Goal: Information Seeking & Learning: Learn about a topic

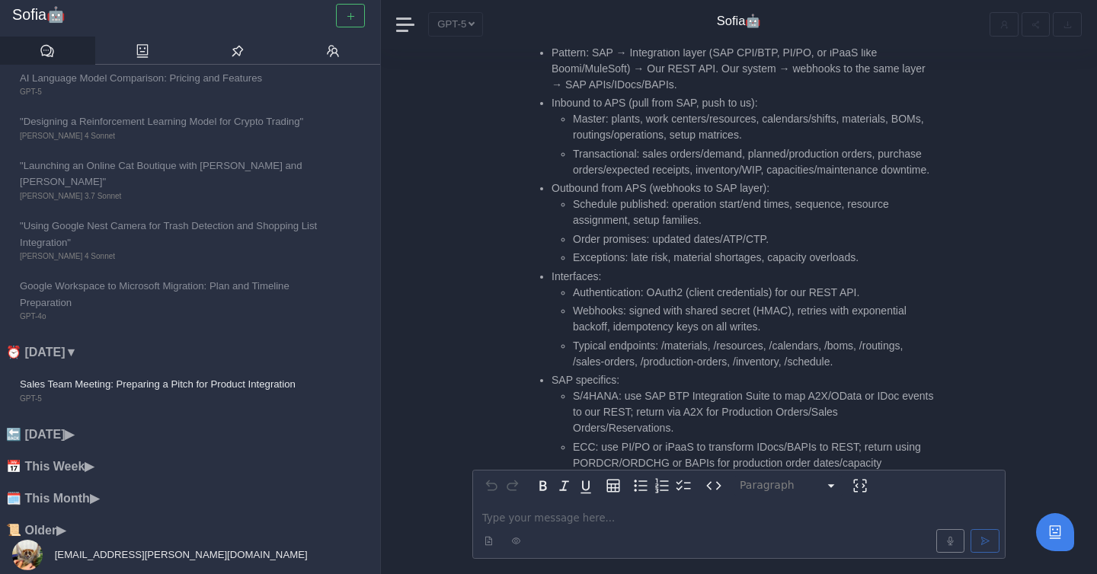
scroll to position [-2292, 0]
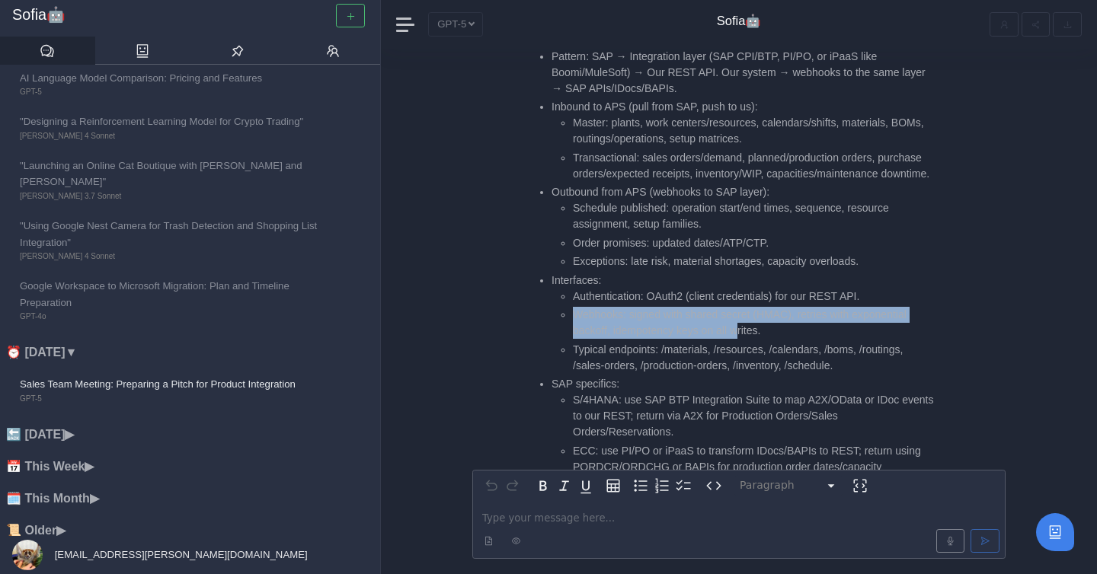
drag, startPoint x: 565, startPoint y: 302, endPoint x: 742, endPoint y: 306, distance: 176.8
click at [744, 309] on li "Webhooks: signed with shared secret (HMAC), retries with exponential backoff, i…" at bounding box center [753, 323] width 361 height 32
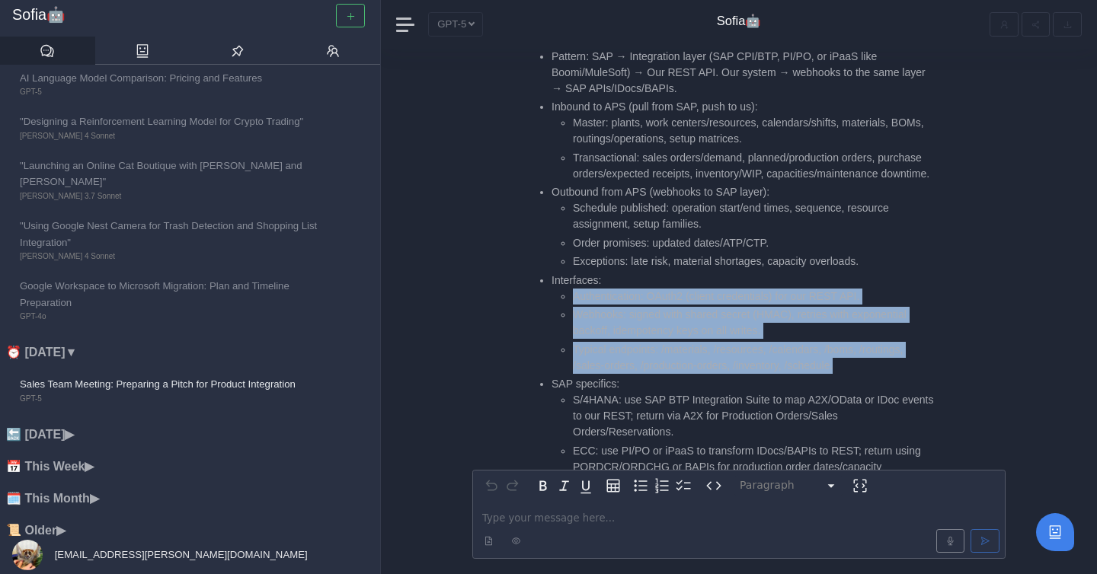
drag, startPoint x: 858, startPoint y: 352, endPoint x: 574, endPoint y: 278, distance: 293.6
click at [574, 289] on ul "Authentication: OAuth2 (client credentials) for our REST API. Webhooks: signed …" at bounding box center [743, 331] width 382 height 85
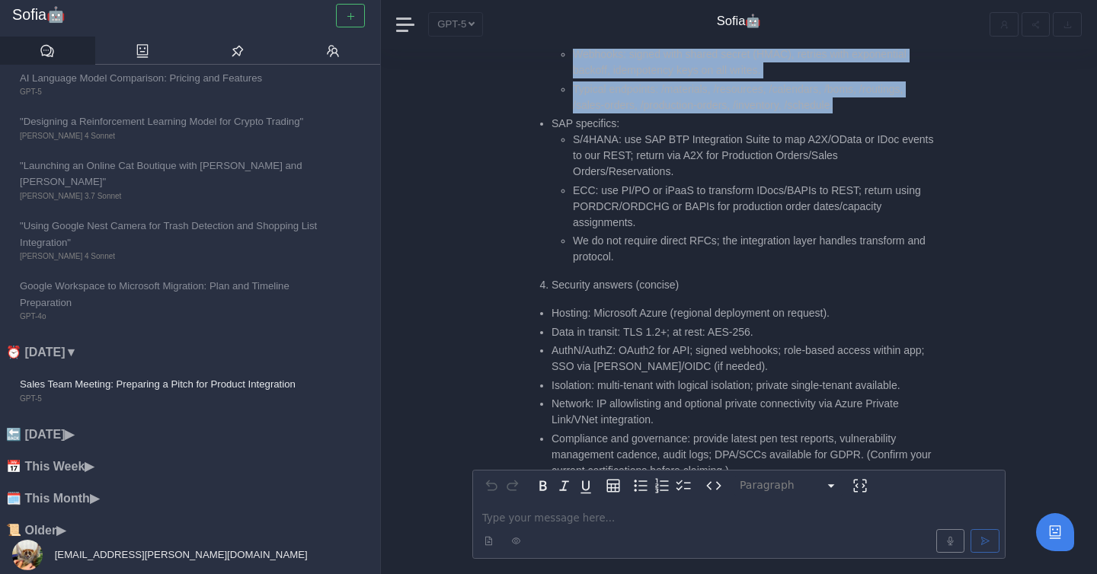
scroll to position [-2026, 0]
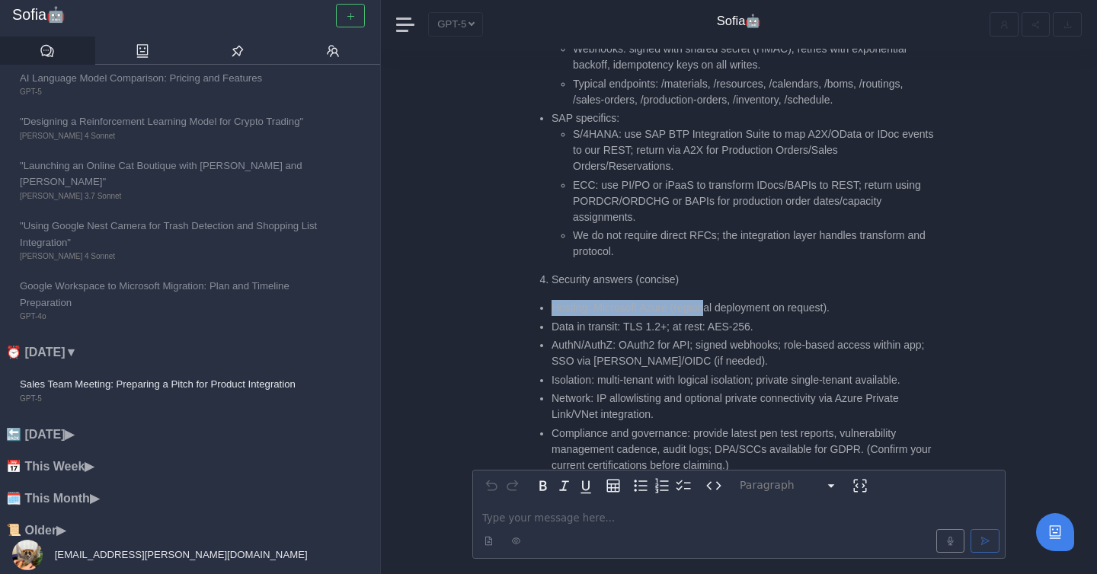
drag, startPoint x: 555, startPoint y: 290, endPoint x: 711, endPoint y: 289, distance: 156.2
click at [711, 300] on li "Hosting: Microsoft Azure (regional deployment on request)." at bounding box center [743, 308] width 382 height 16
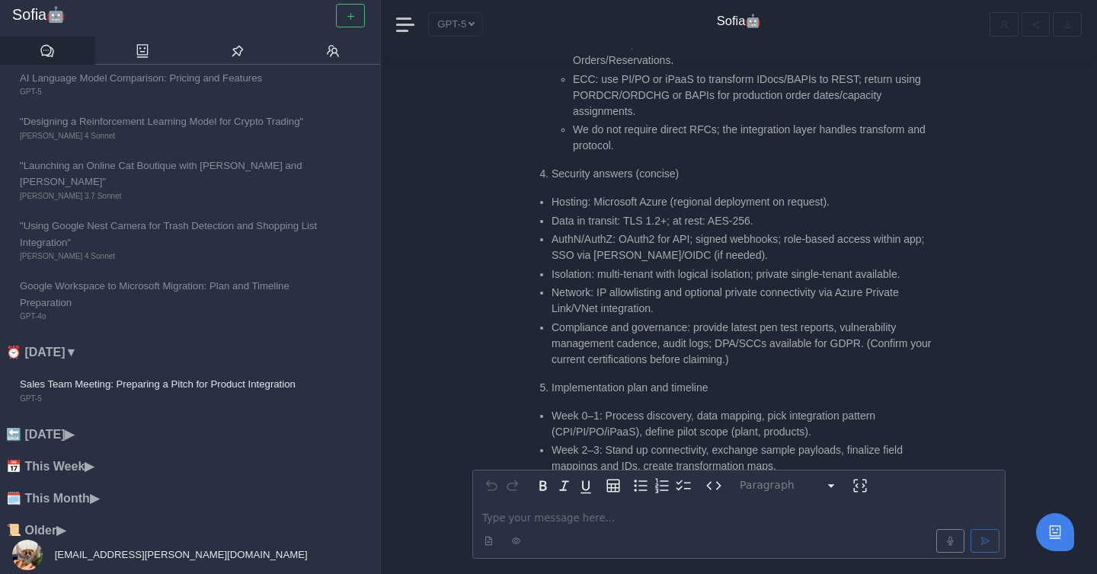
scroll to position [-1918, 0]
drag, startPoint x: 543, startPoint y: 203, endPoint x: 658, endPoint y: 199, distance: 115.1
click at [662, 212] on li "Data in transit: TLS 1.2+; at rest: AES-256." at bounding box center [743, 220] width 382 height 16
click at [658, 212] on li "Data in transit: TLS 1.2+; at rest: AES-256." at bounding box center [743, 220] width 382 height 16
drag, startPoint x: 550, startPoint y: 198, endPoint x: 792, endPoint y: 206, distance: 241.6
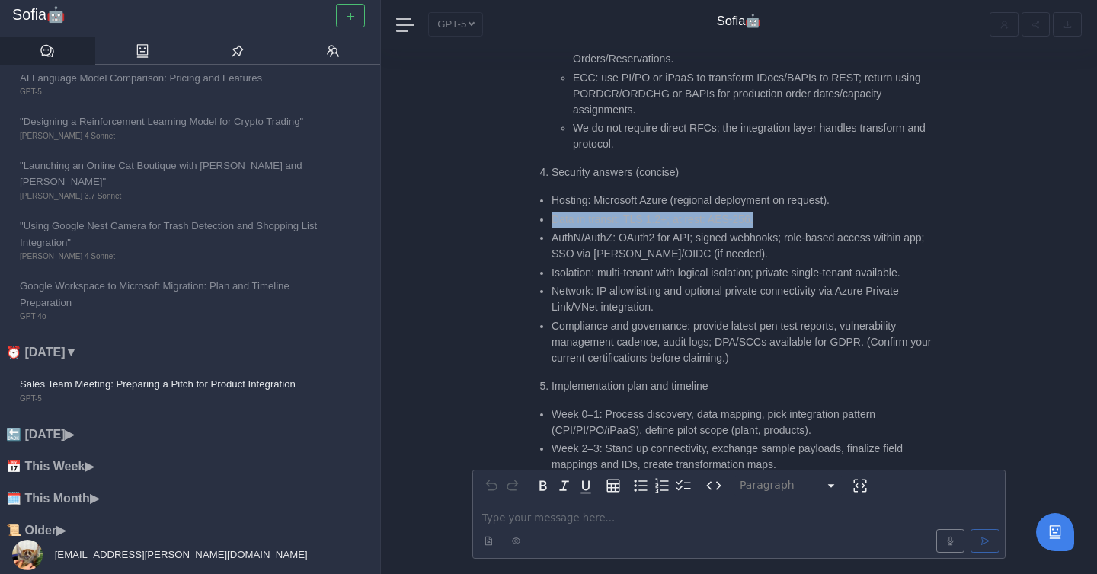
click at [792, 206] on ul "Hosting: Microsoft Azure (regional deployment on request). Data in transit: TLS…" at bounding box center [732, 280] width 404 height 174
click at [792, 212] on li "Data in transit: TLS 1.2+; at rest: AES-256." at bounding box center [743, 220] width 382 height 16
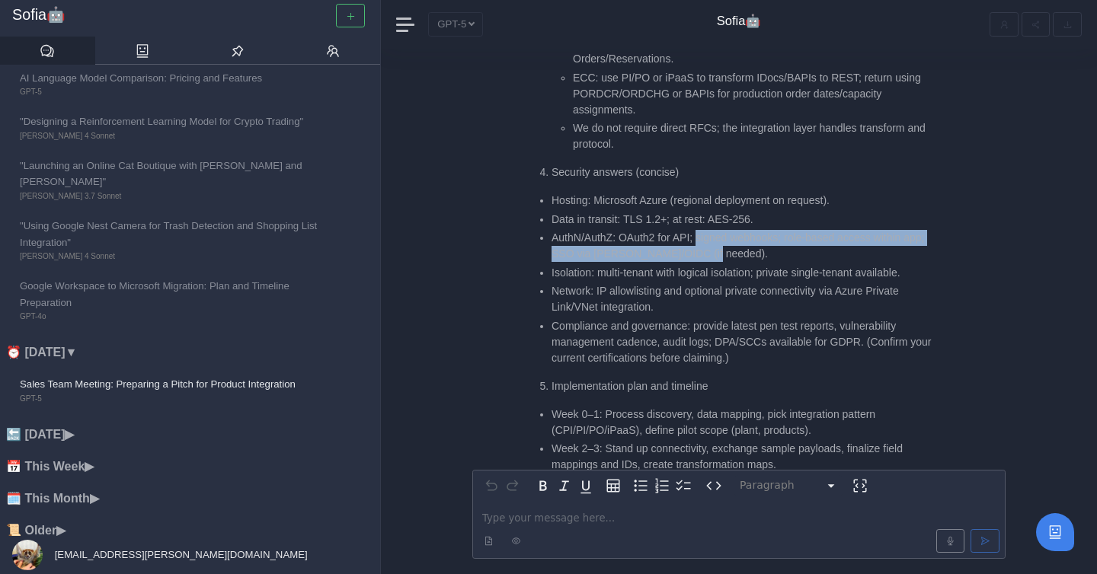
drag, startPoint x: 699, startPoint y: 222, endPoint x: 760, endPoint y: 235, distance: 62.5
click at [760, 235] on li "AuthN/AuthZ: OAuth2 for API; signed webhooks; role-based access within app; SSO…" at bounding box center [743, 246] width 382 height 32
click at [759, 235] on li "AuthN/AuthZ: OAuth2 for API; signed webhooks; role-based access within app; SSO…" at bounding box center [743, 246] width 382 height 32
drag, startPoint x: 769, startPoint y: 236, endPoint x: 552, endPoint y: 223, distance: 218.3
click at [552, 230] on li "AuthN/AuthZ: OAuth2 for API; signed webhooks; role-based access within app; SSO…" at bounding box center [743, 246] width 382 height 32
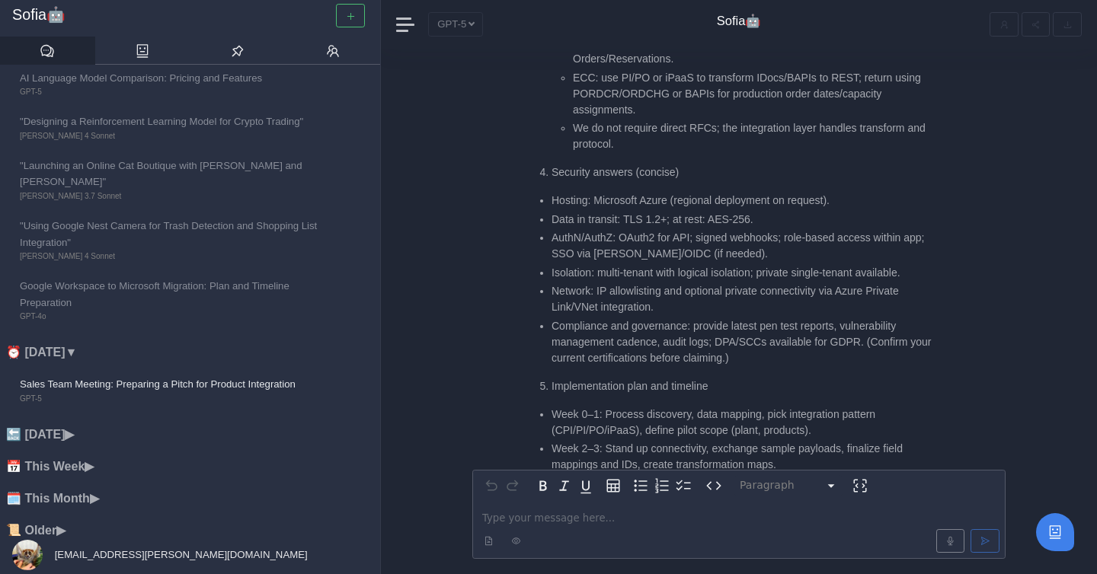
click at [678, 239] on li "AuthN/AuthZ: OAuth2 for API; signed webhooks; role-based access within app; SSO…" at bounding box center [743, 246] width 382 height 32
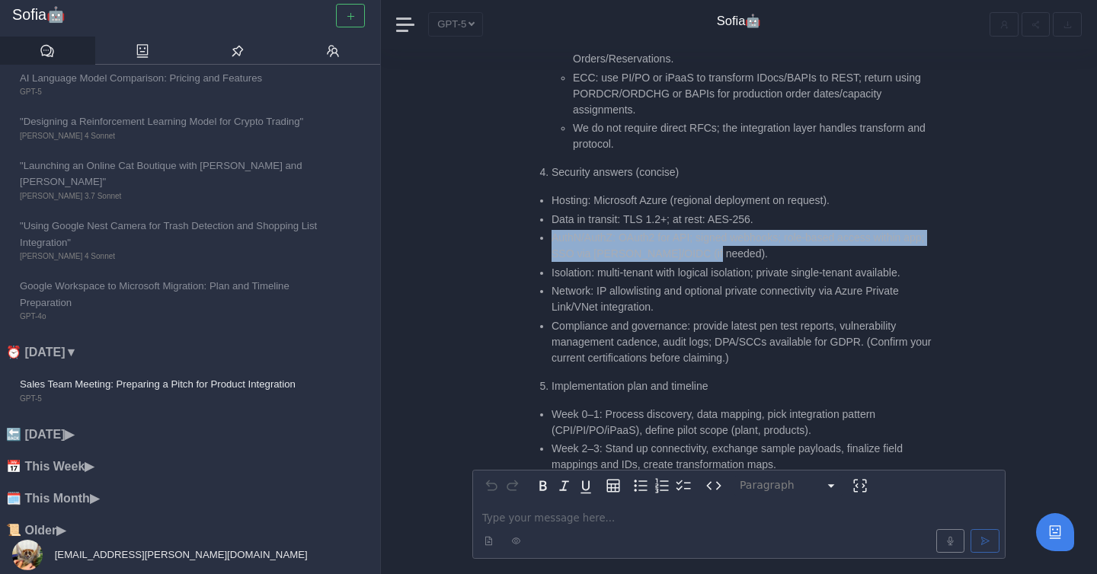
drag, startPoint x: 553, startPoint y: 226, endPoint x: 742, endPoint y: 235, distance: 189.2
click at [744, 237] on li "AuthN/AuthZ: OAuth2 for API; signed webhooks; role-based access within app; SSO…" at bounding box center [743, 246] width 382 height 32
click at [742, 235] on li "AuthN/AuthZ: OAuth2 for API; signed webhooks; role-based access within app; SSO…" at bounding box center [743, 246] width 382 height 32
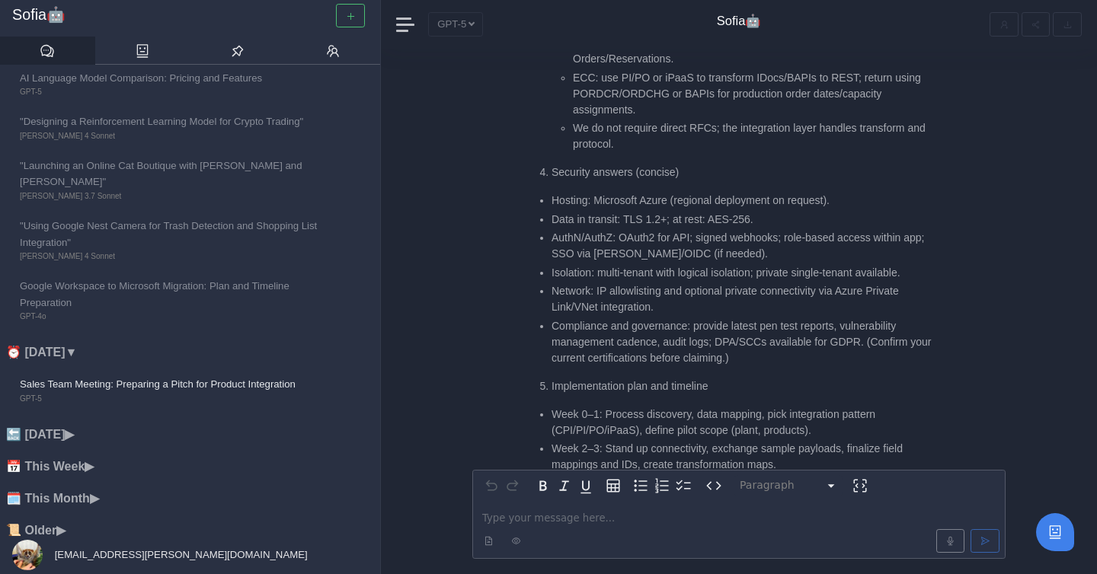
click at [747, 235] on li "AuthN/AuthZ: OAuth2 for API; signed webhooks; role-based access within app; SSO…" at bounding box center [743, 246] width 382 height 32
drag, startPoint x: 622, startPoint y: 223, endPoint x: 698, endPoint y: 224, distance: 76.2
click at [698, 230] on li "AuthN/AuthZ: OAuth2 for API; signed webhooks; role-based access within app; SSO…" at bounding box center [743, 246] width 382 height 32
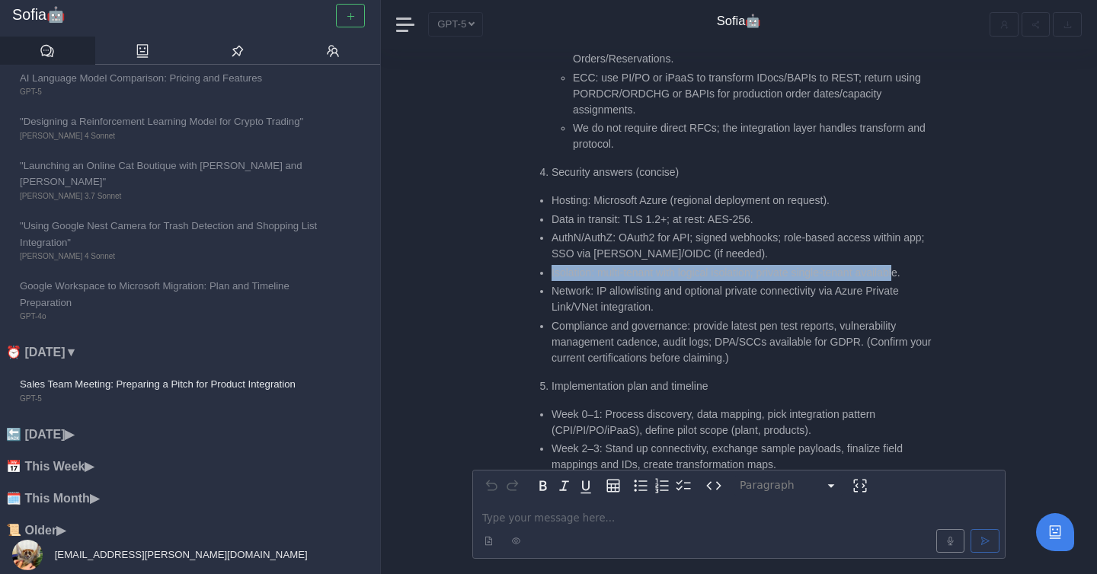
drag, startPoint x: 549, startPoint y: 263, endPoint x: 910, endPoint y: 261, distance: 361.1
click at [910, 261] on ul "Hosting: Microsoft Azure (regional deployment on request). Data in transit: TLS…" at bounding box center [732, 280] width 404 height 174
drag, startPoint x: 931, startPoint y: 261, endPoint x: 543, endPoint y: 256, distance: 387.8
click at [552, 265] on li "Isolation: multi-tenant with logical isolation; private single-tenant available." at bounding box center [743, 273] width 382 height 16
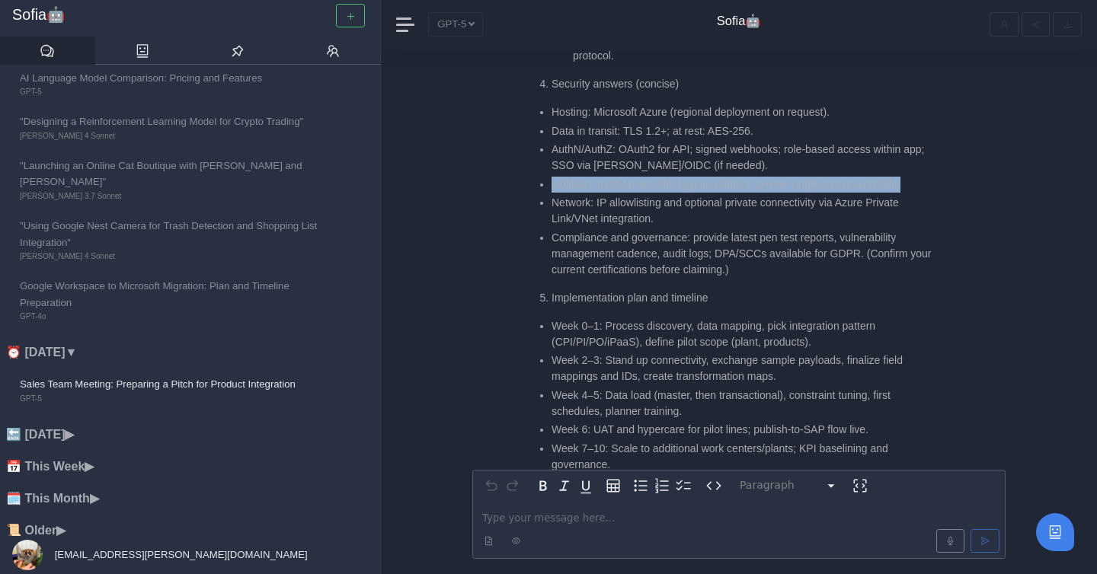
scroll to position [-1844, 0]
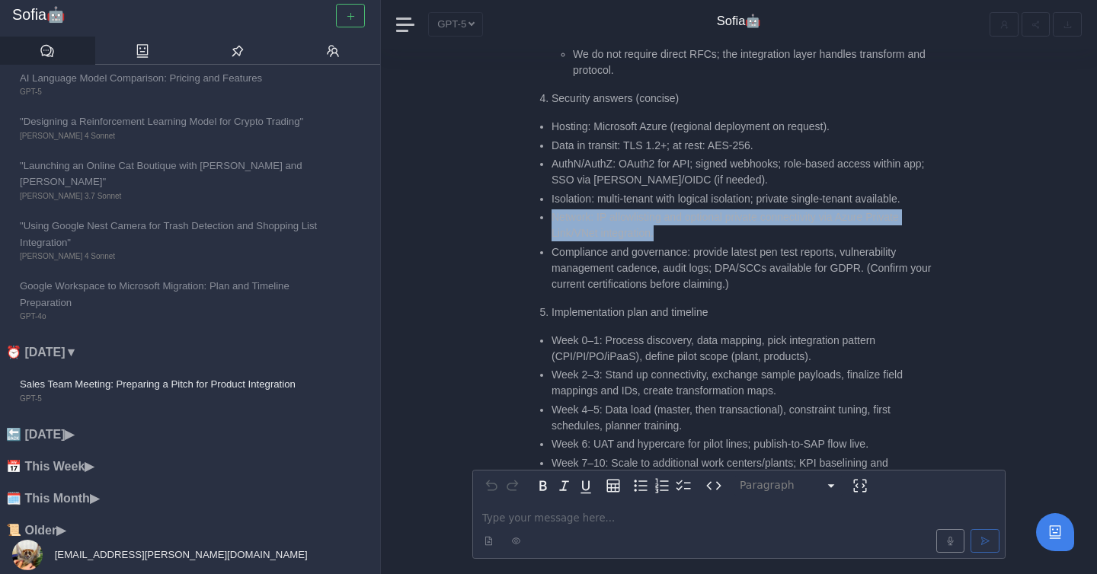
drag, startPoint x: 552, startPoint y: 202, endPoint x: 690, endPoint y: 219, distance: 139.8
click at [690, 219] on li "Network: IP allowlisting and optional private connectivity via Azure Private Li…" at bounding box center [743, 226] width 382 height 32
drag, startPoint x: 690, startPoint y: 219, endPoint x: 545, endPoint y: 208, distance: 146.0
click at [552, 210] on li "Network: IP allowlisting and optional private connectivity via Azure Private Li…" at bounding box center [743, 226] width 382 height 32
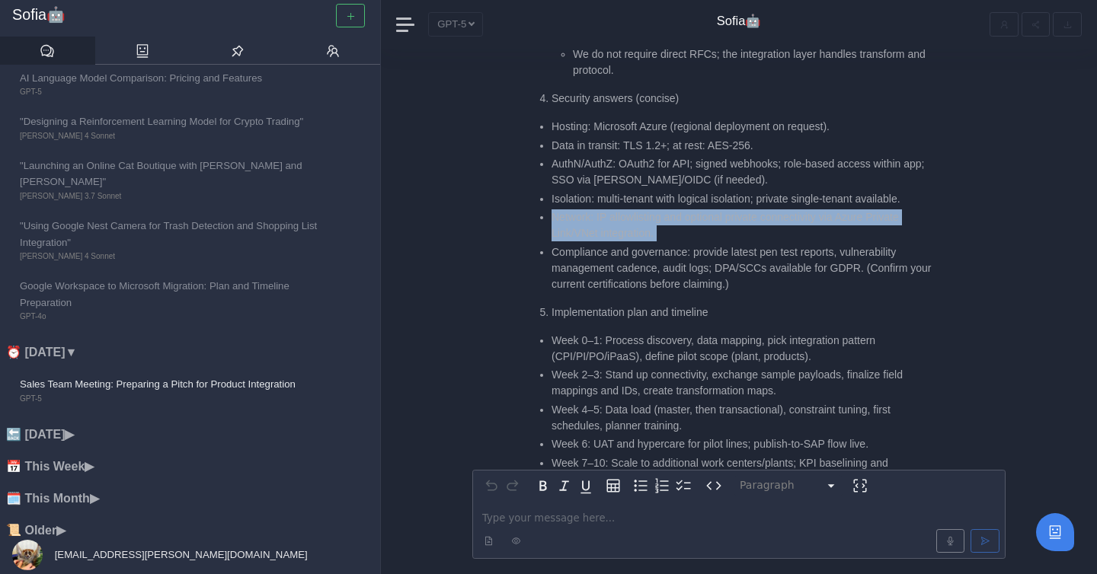
click at [551, 242] on ul "Hosting: Microsoft Azure (regional deployment on request). Data in transit: TLS…" at bounding box center [732, 206] width 404 height 174
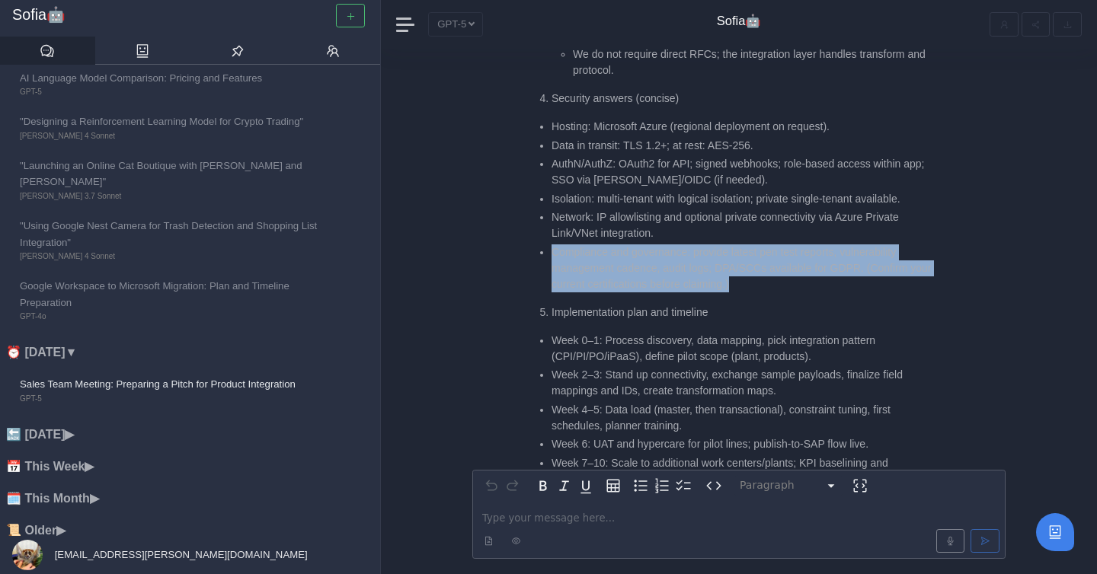
drag, startPoint x: 551, startPoint y: 242, endPoint x: 808, endPoint y: 261, distance: 257.5
click at [808, 261] on ul "Hosting: Microsoft Azure (regional deployment on request). Data in transit: TLS…" at bounding box center [732, 206] width 404 height 174
click at [808, 261] on li "Compliance and governance: provide latest pen test reports, vulnerability manag…" at bounding box center [743, 269] width 382 height 48
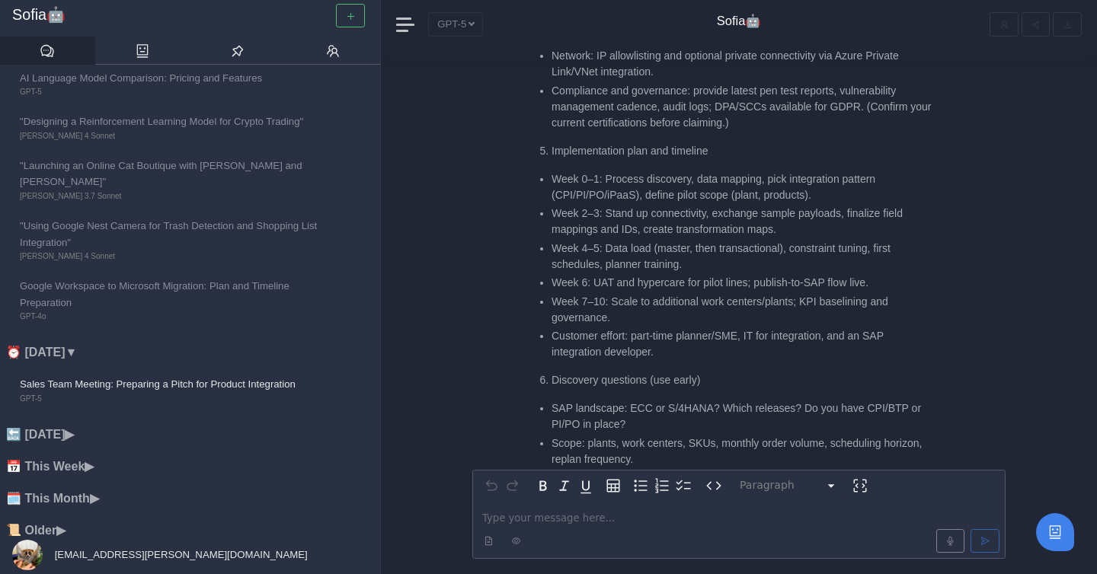
scroll to position [-1681, 0]
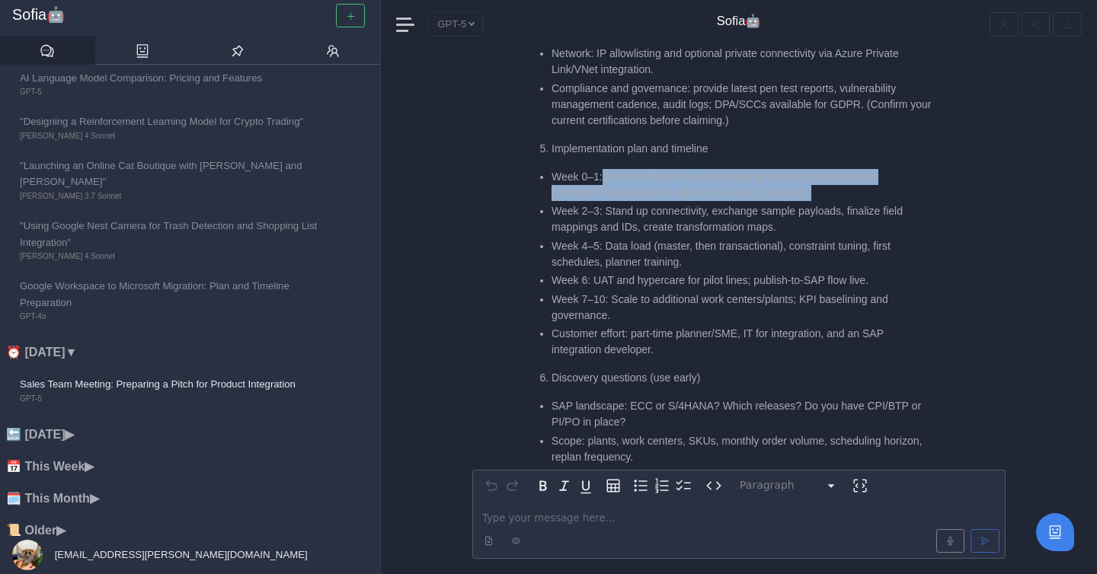
drag, startPoint x: 602, startPoint y: 158, endPoint x: 845, endPoint y: 173, distance: 243.5
click at [845, 173] on li "Week 0–1: Process discovery, data mapping, pick integration pattern (CPI/PI/PO/…" at bounding box center [743, 185] width 382 height 32
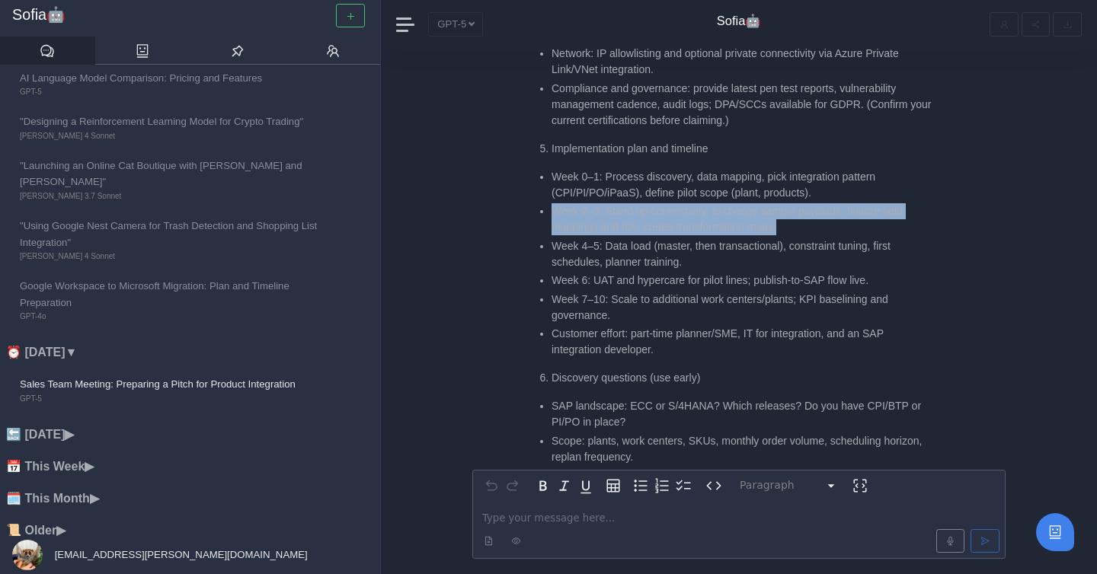
drag, startPoint x: 543, startPoint y: 199, endPoint x: 812, endPoint y: 206, distance: 269.0
click at [812, 206] on li "Week 2–3: Stand up connectivity, exchange sample payloads, finalize field mappi…" at bounding box center [743, 219] width 382 height 32
click at [804, 216] on li "Week 2–3: Stand up connectivity, exchange sample payloads, finalize field mappi…" at bounding box center [743, 219] width 382 height 32
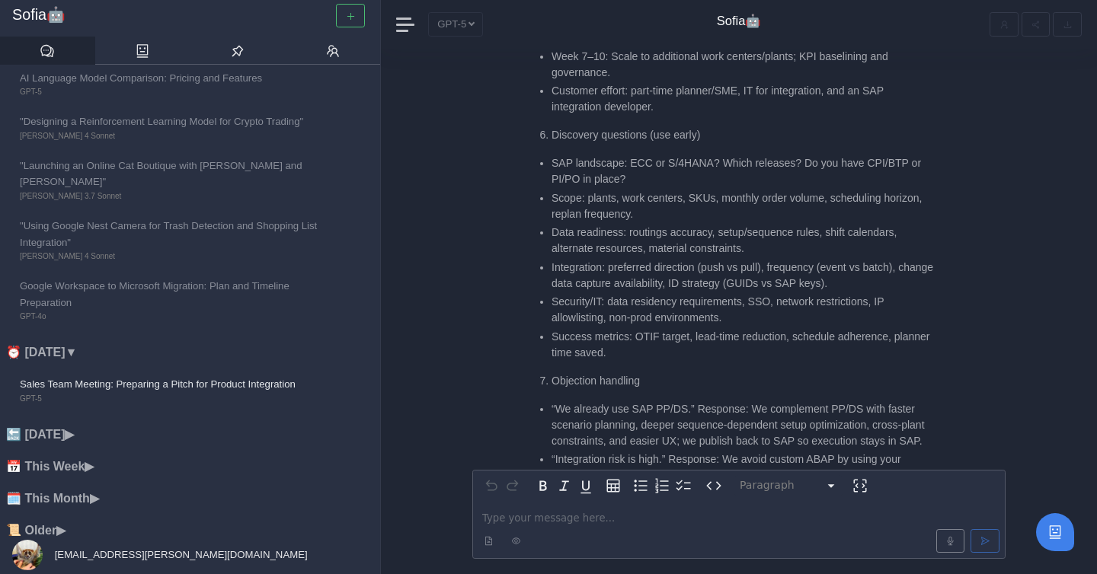
scroll to position [-1439, 0]
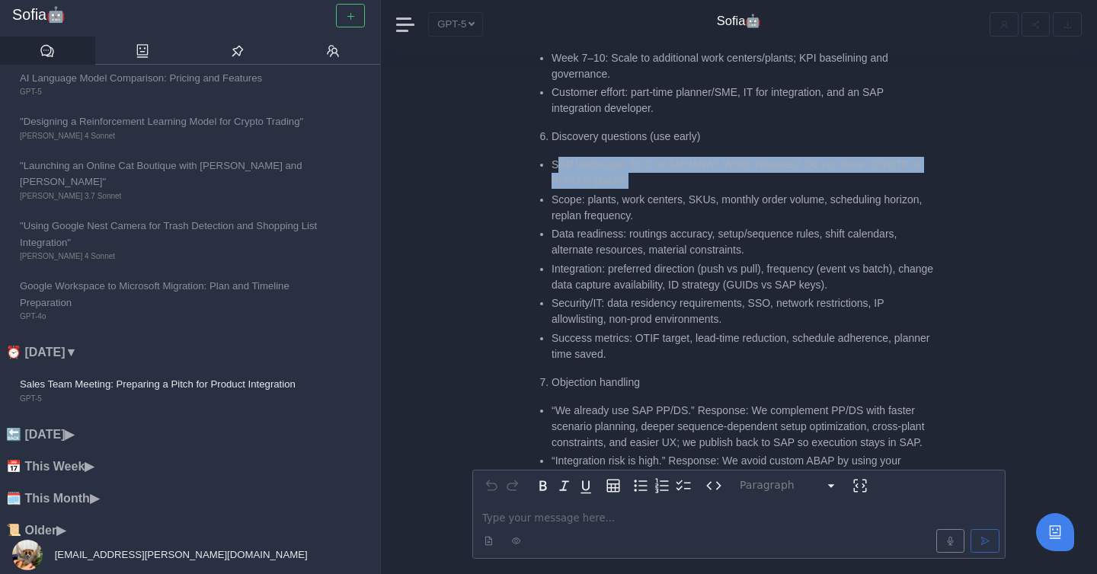
drag, startPoint x: 555, startPoint y: 148, endPoint x: 725, endPoint y: 174, distance: 171.2
click at [725, 174] on ul "SAP landscape: ECC or S/4HANA? Which releases? Do you have CPI/BTP or PI/PO in …" at bounding box center [732, 260] width 404 height 206
click at [722, 168] on li "SAP landscape: ECC or S/4HANA? Which releases? Do you have CPI/BTP or PI/PO in …" at bounding box center [743, 173] width 382 height 32
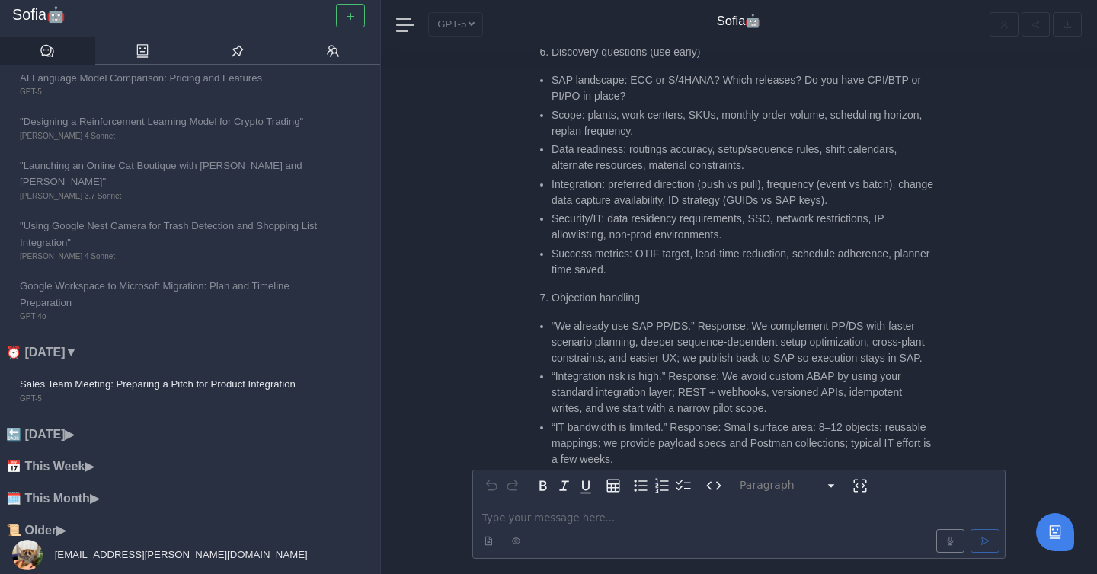
scroll to position [-1352, 0]
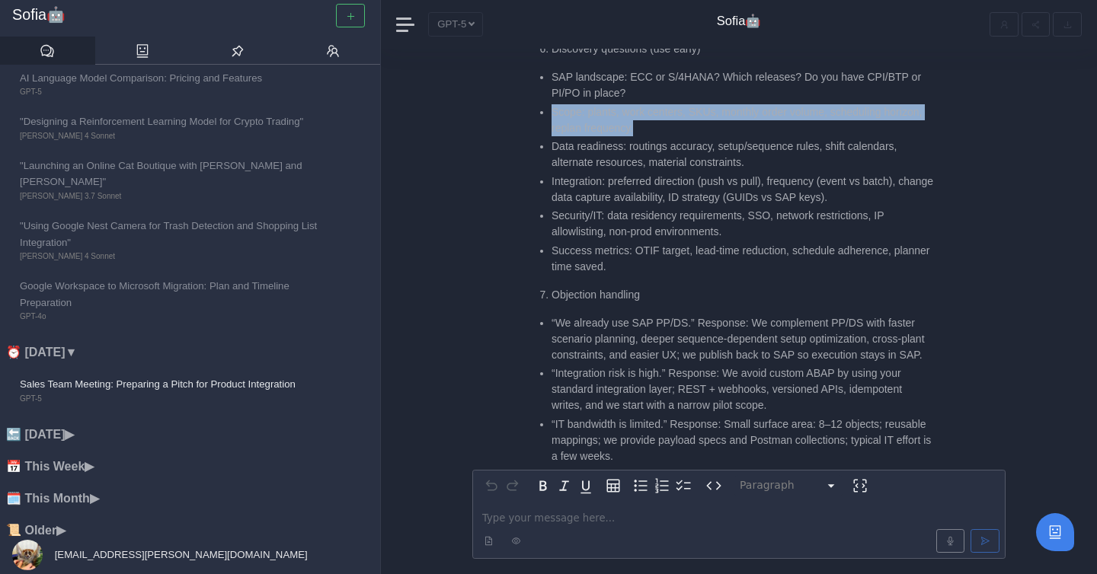
drag, startPoint x: 551, startPoint y: 98, endPoint x: 694, endPoint y: 113, distance: 144.0
click at [694, 113] on ul "SAP landscape: ECC or S/4HANA? Which releases? Do you have CPI/BTP or PI/PO in …" at bounding box center [732, 172] width 404 height 206
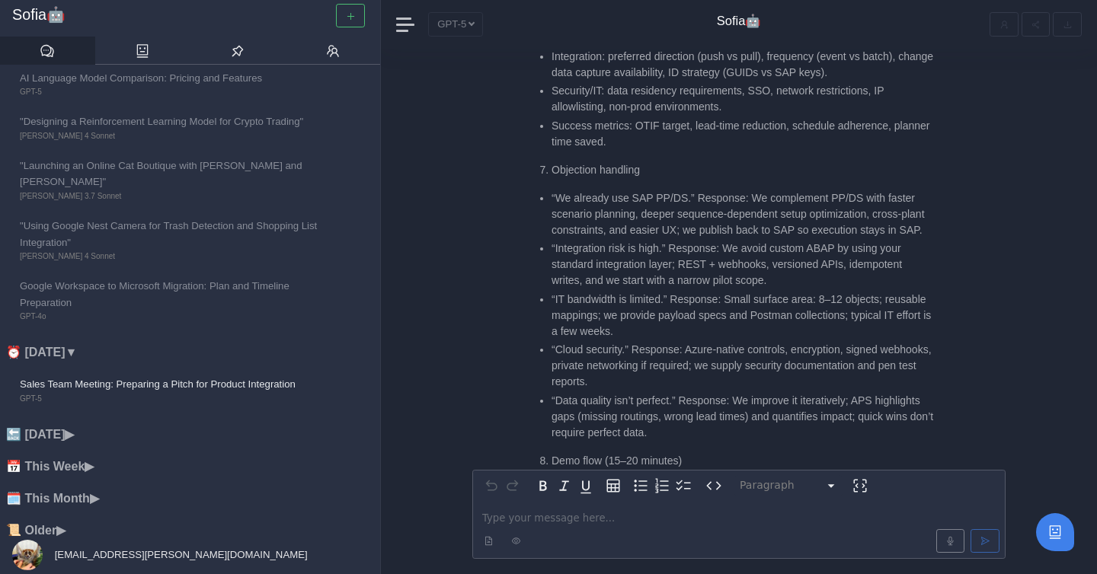
scroll to position [-1223, 0]
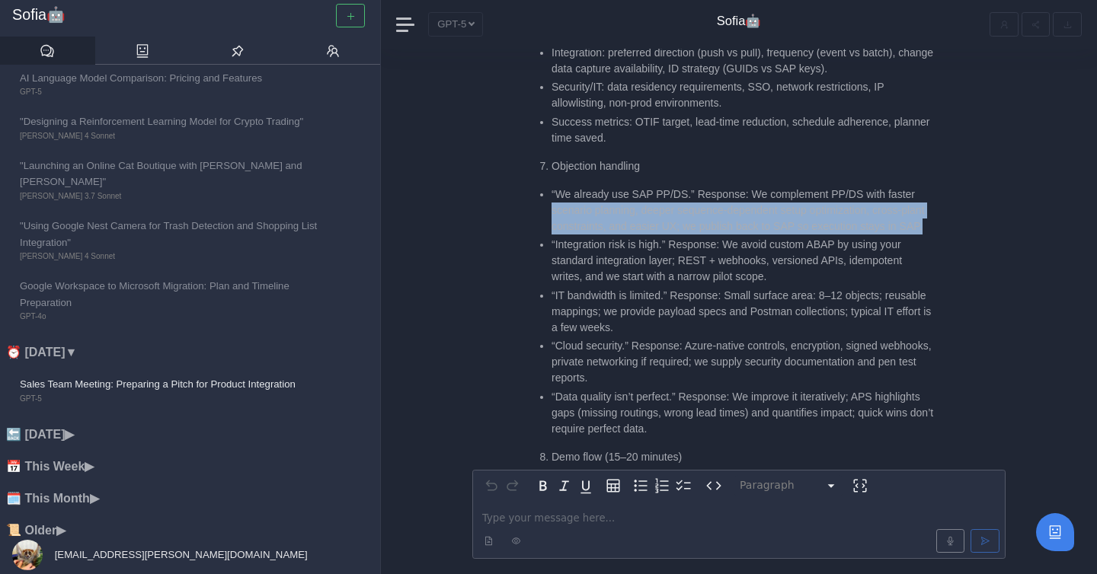
drag, startPoint x: 551, startPoint y: 200, endPoint x: 603, endPoint y: 225, distance: 57.3
click at [603, 225] on li "“We already use SAP PP/DS.” Response: We complement PP/DS with faster scenario …" at bounding box center [743, 211] width 382 height 48
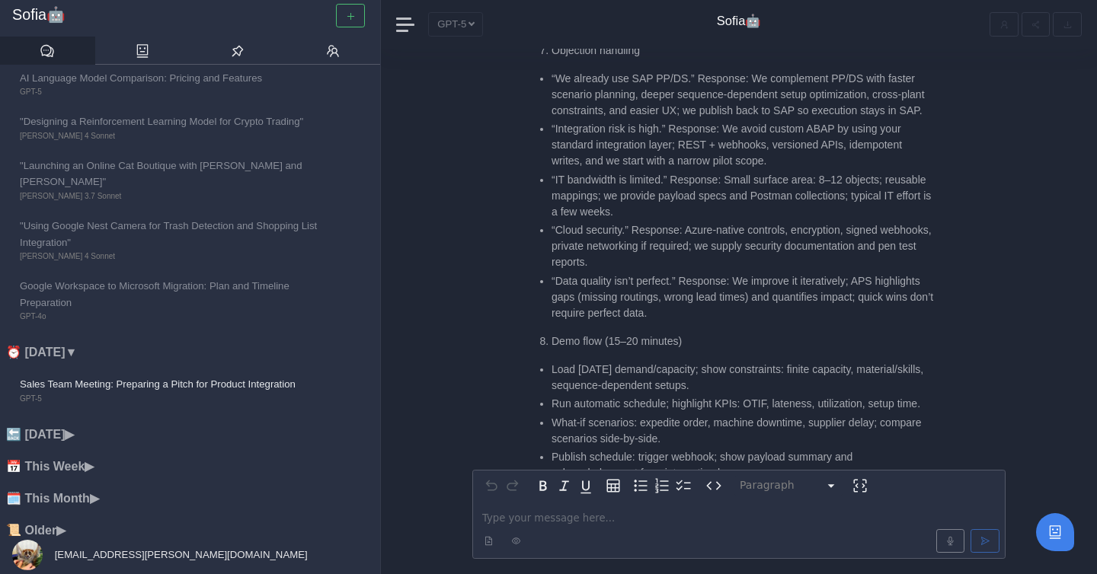
scroll to position [-1100, 0]
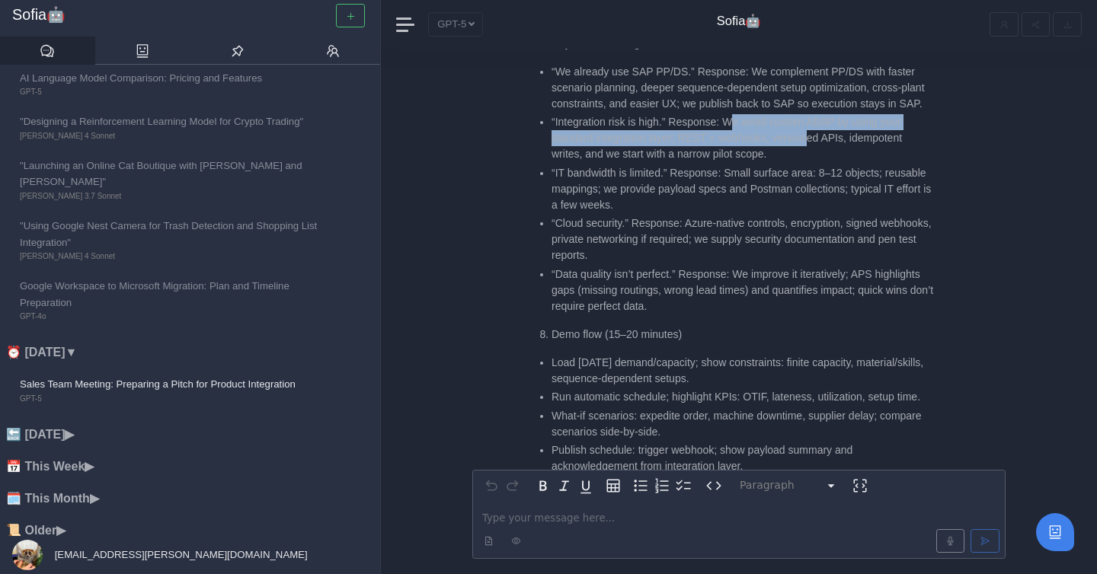
drag, startPoint x: 740, startPoint y: 129, endPoint x: 811, endPoint y: 129, distance: 71.6
click at [813, 130] on li "“Integration risk is high.” Response: We avoid custom ABAP by using your standa…" at bounding box center [743, 138] width 382 height 48
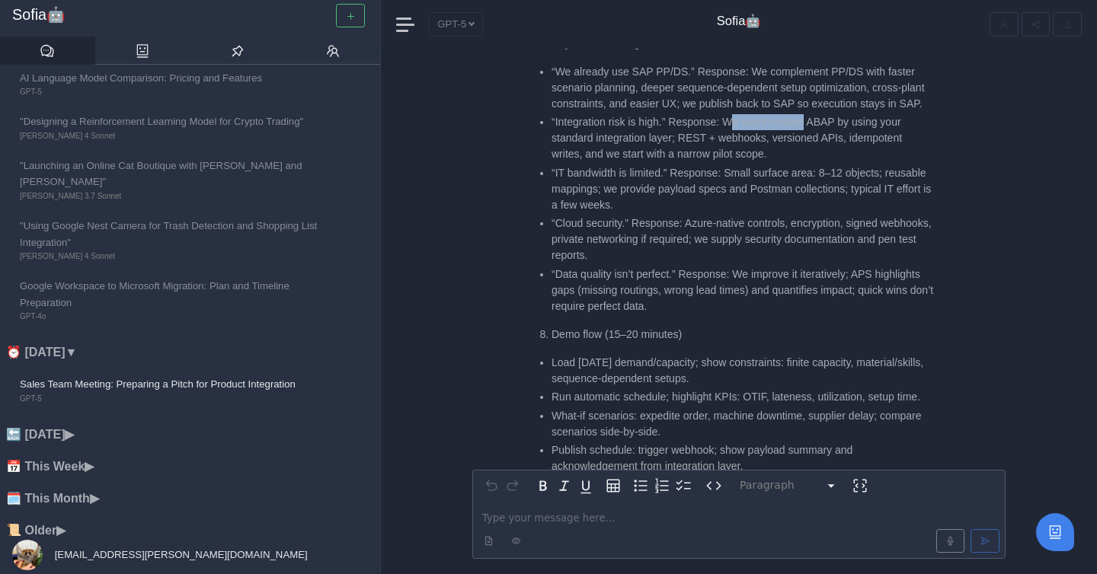
click at [811, 129] on li "“Integration risk is high.” Response: We avoid custom ABAP by using your standa…" at bounding box center [743, 138] width 382 height 48
click at [725, 119] on li "“Integration risk is high.” Response: We avoid custom ABAP by using your standa…" at bounding box center [743, 138] width 382 height 48
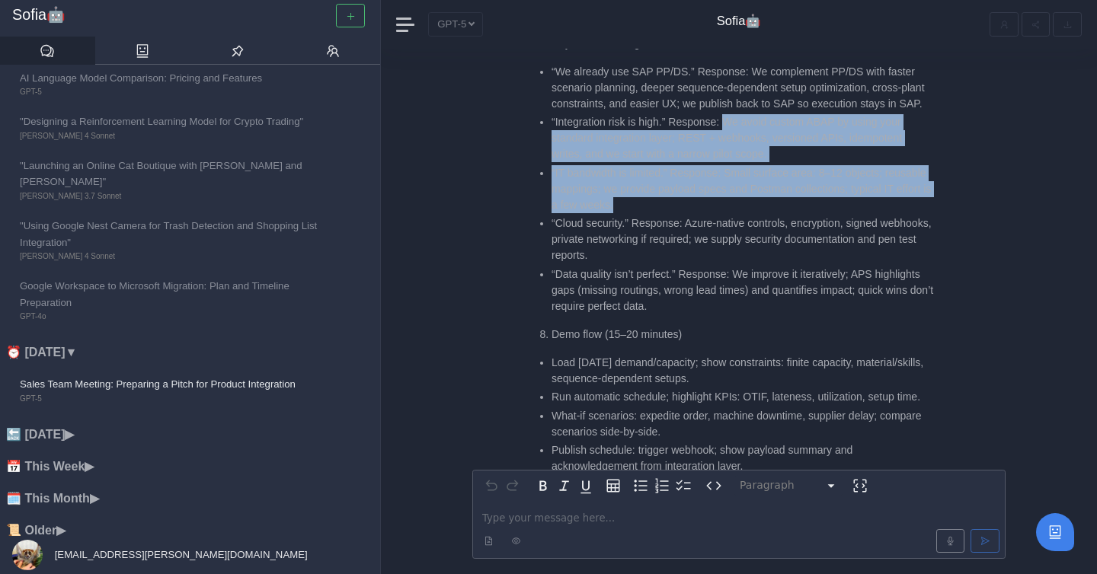
drag, startPoint x: 731, startPoint y: 120, endPoint x: 757, endPoint y: 200, distance: 84.3
click at [757, 200] on ul "“We already use SAP PP/DS.” Response: We complement PP/DS with faster scenario …" at bounding box center [732, 189] width 404 height 251
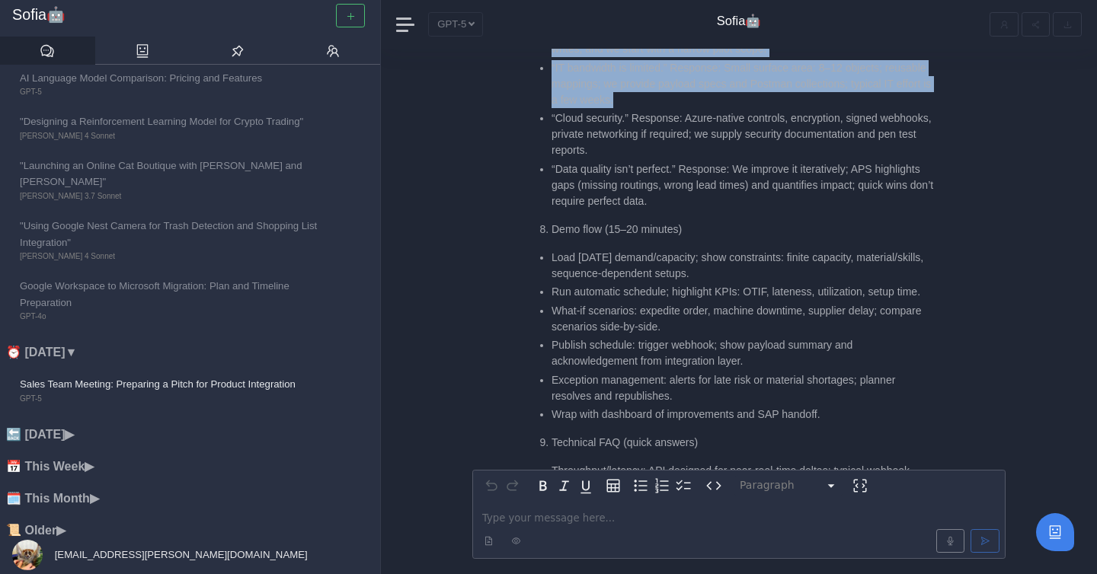
scroll to position [-994, 0]
click at [716, 102] on li "“IT bandwidth is limited.” Response: Small surface area: 8–12 objects; reusable…" at bounding box center [743, 83] width 382 height 48
drag, startPoint x: 718, startPoint y: 102, endPoint x: 548, endPoint y: 72, distance: 172.6
click at [548, 72] on ul "“We already use SAP PP/DS.” Response: We complement PP/DS with faster scenario …" at bounding box center [732, 83] width 404 height 251
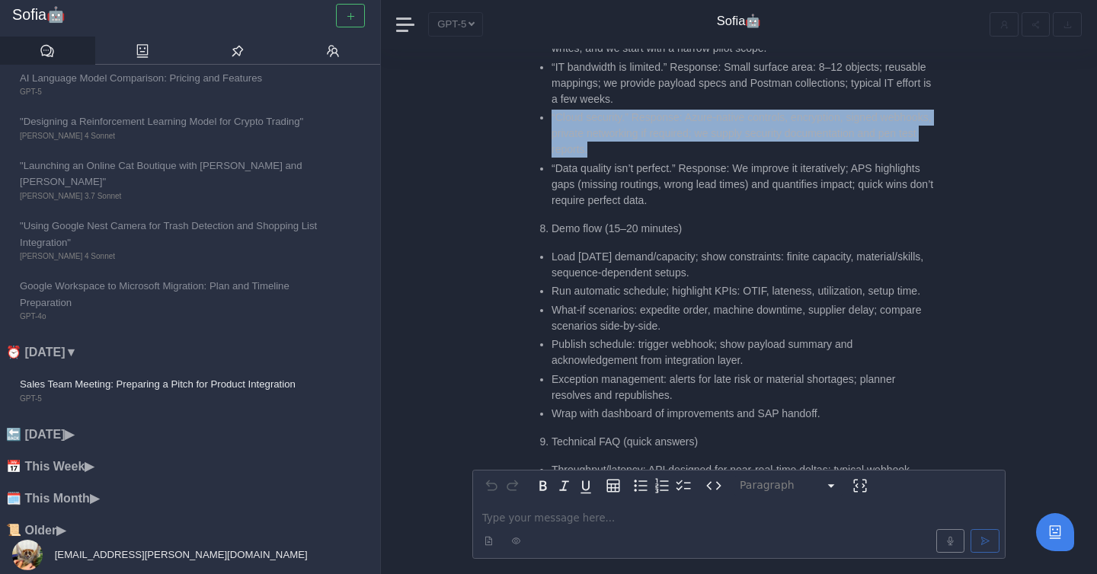
drag, startPoint x: 549, startPoint y: 121, endPoint x: 705, endPoint y: 147, distance: 158.3
click at [705, 146] on ul "“We already use SAP PP/DS.” Response: We complement PP/DS with faster scenario …" at bounding box center [732, 83] width 404 height 251
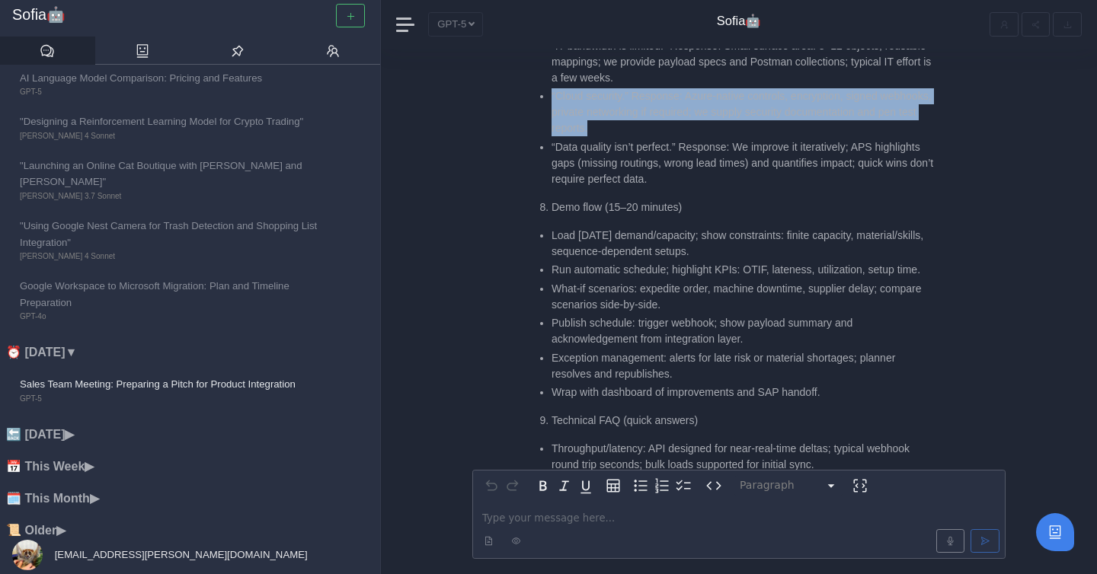
scroll to position [-971, 0]
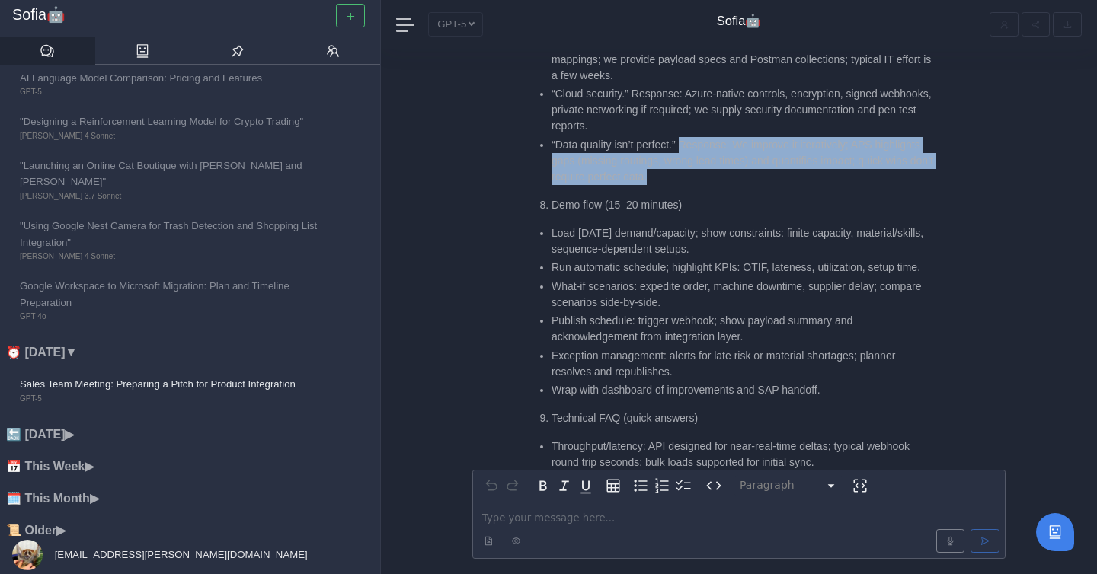
drag, startPoint x: 689, startPoint y: 143, endPoint x: 749, endPoint y: 175, distance: 68.2
click at [749, 175] on li "“Data quality isn’t perfect.” Response: We improve it iteratively; APS highligh…" at bounding box center [743, 161] width 382 height 48
drag, startPoint x: 754, startPoint y: 175, endPoint x: 530, endPoint y: 134, distance: 227.7
click at [530, 134] on ul "“We already use SAP PP/DS.” Response: We complement PP/DS with faster scenario …" at bounding box center [732, 59] width 404 height 251
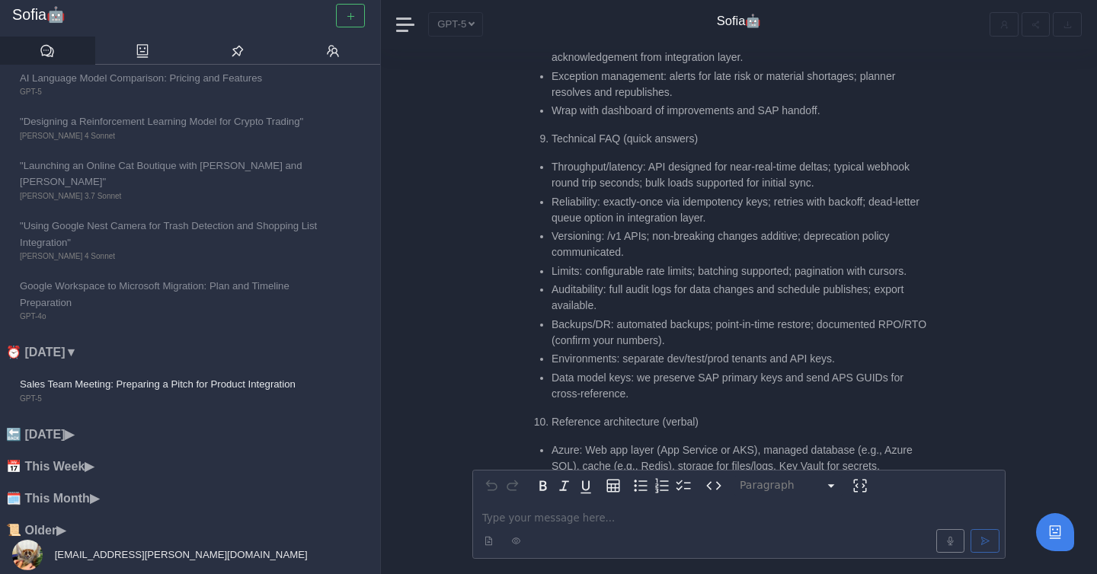
scroll to position [-686, 0]
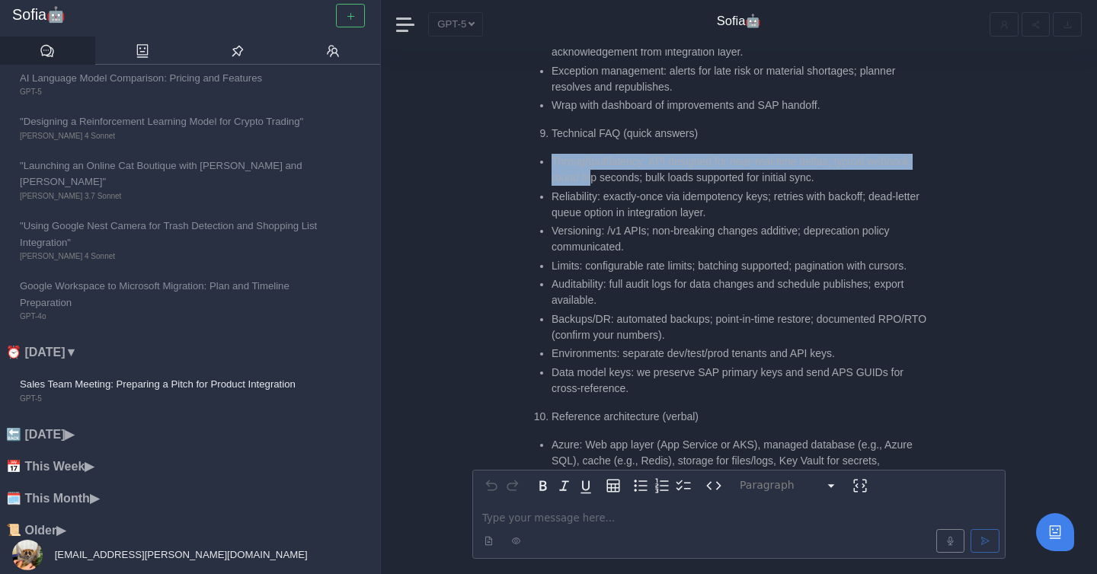
drag, startPoint x: 547, startPoint y: 157, endPoint x: 596, endPoint y: 174, distance: 51.8
click at [596, 174] on ul "Throughput/latency: API designed for near-real-time deltas; typical webhook rou…" at bounding box center [732, 275] width 404 height 243
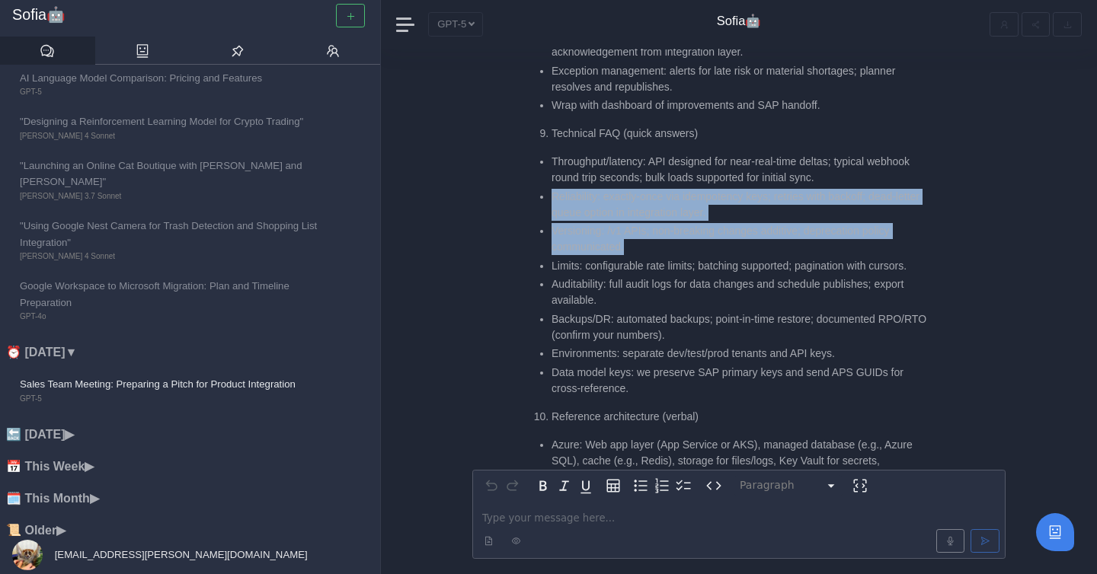
drag, startPoint x: 549, startPoint y: 196, endPoint x: 661, endPoint y: 249, distance: 124.0
click at [661, 249] on ul "Throughput/latency: API designed for near-real-time deltas; typical webhook rou…" at bounding box center [732, 275] width 404 height 243
click at [661, 249] on li "Versioning: /v1 APIs; non-breaking changes additive; deprecation policy communi…" at bounding box center [743, 239] width 382 height 32
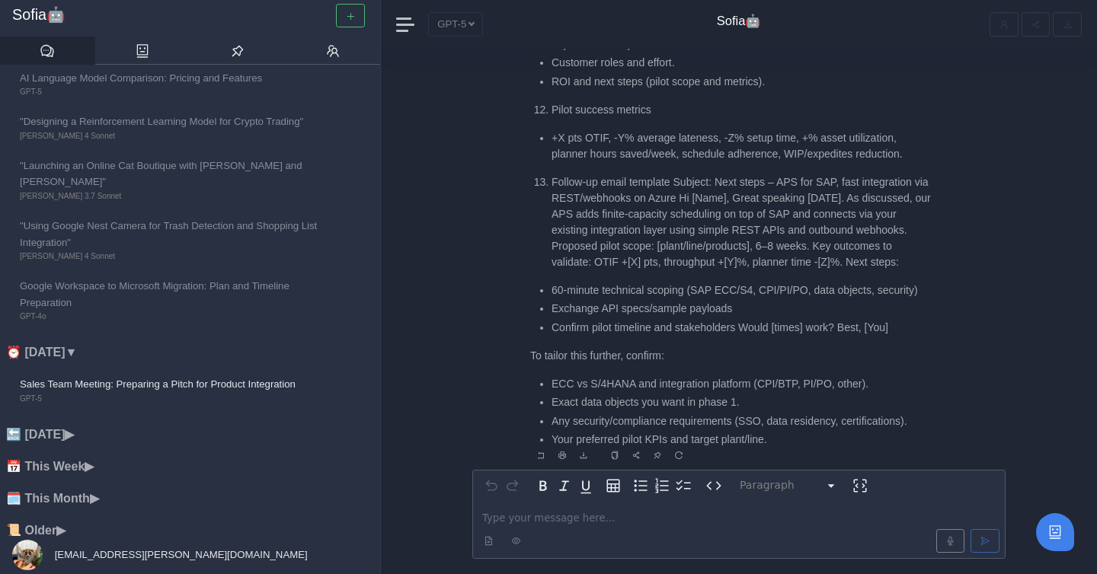
scroll to position [2, 0]
click at [523, 510] on p "editable markdown" at bounding box center [738, 517] width 513 height 16
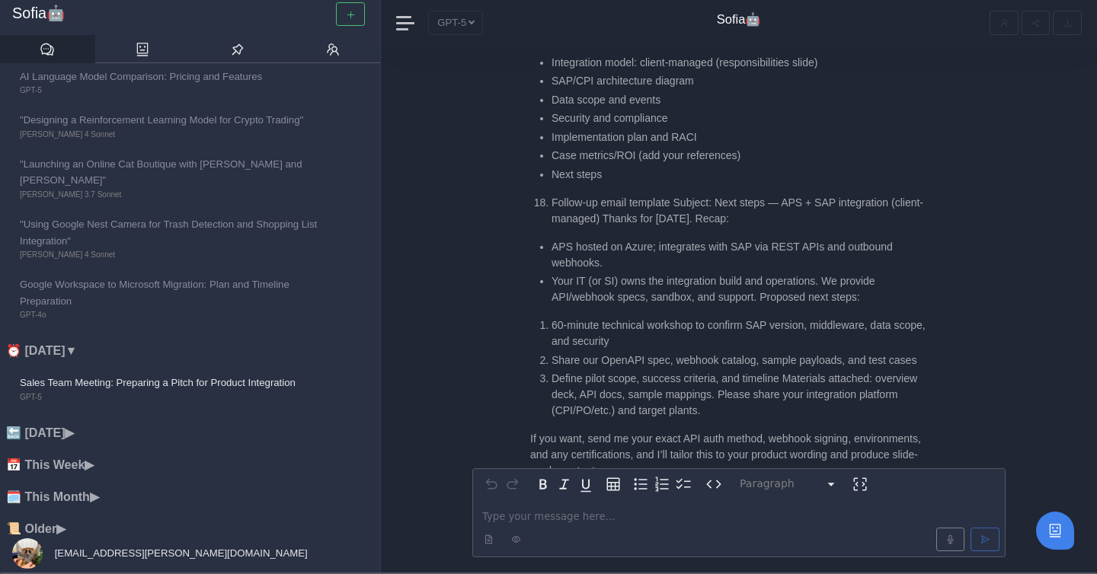
scroll to position [-31, 0]
click at [618, 297] on li "Your IT (or SI) owns the integration build and operations. We provide API/webho…" at bounding box center [743, 288] width 382 height 32
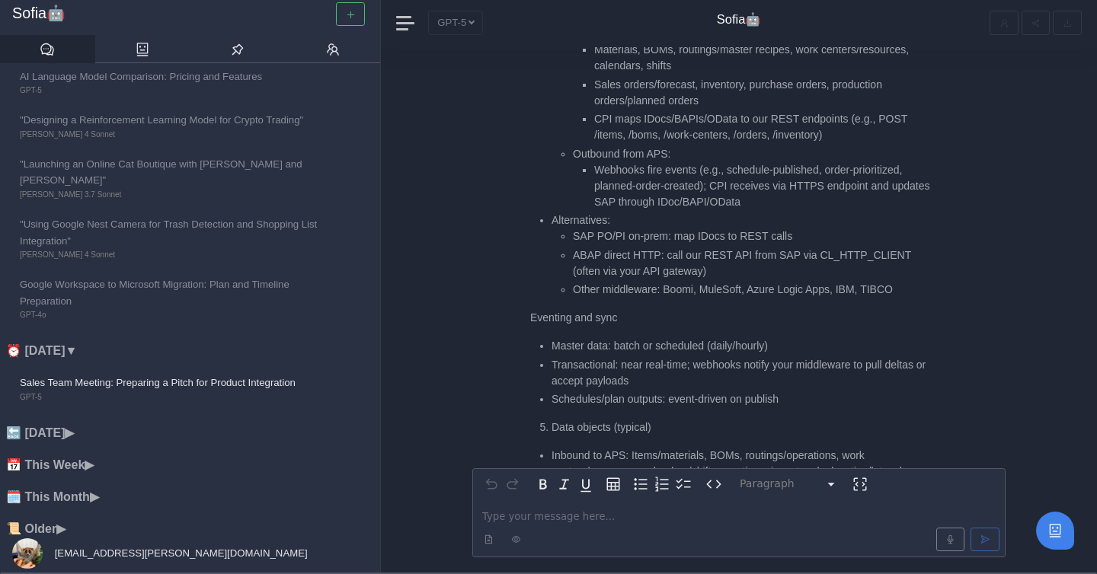
scroll to position [-7117, 0]
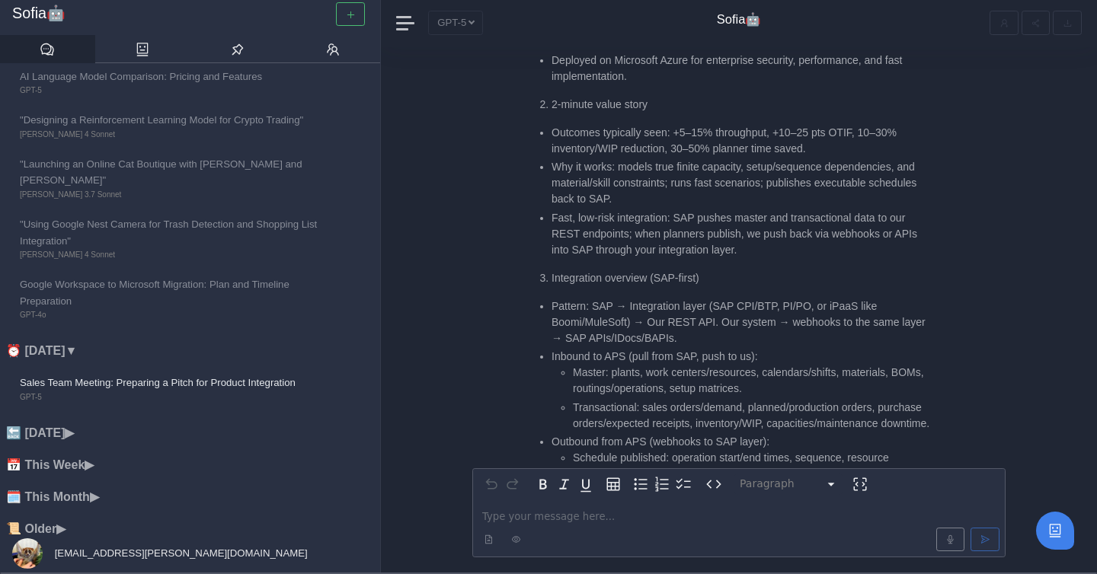
click at [848, 299] on li "Pattern: SAP → Integration layer (SAP CPI/BTP, PI/PO, or iPaaS like Boomi/MuleS…" at bounding box center [743, 323] width 382 height 48
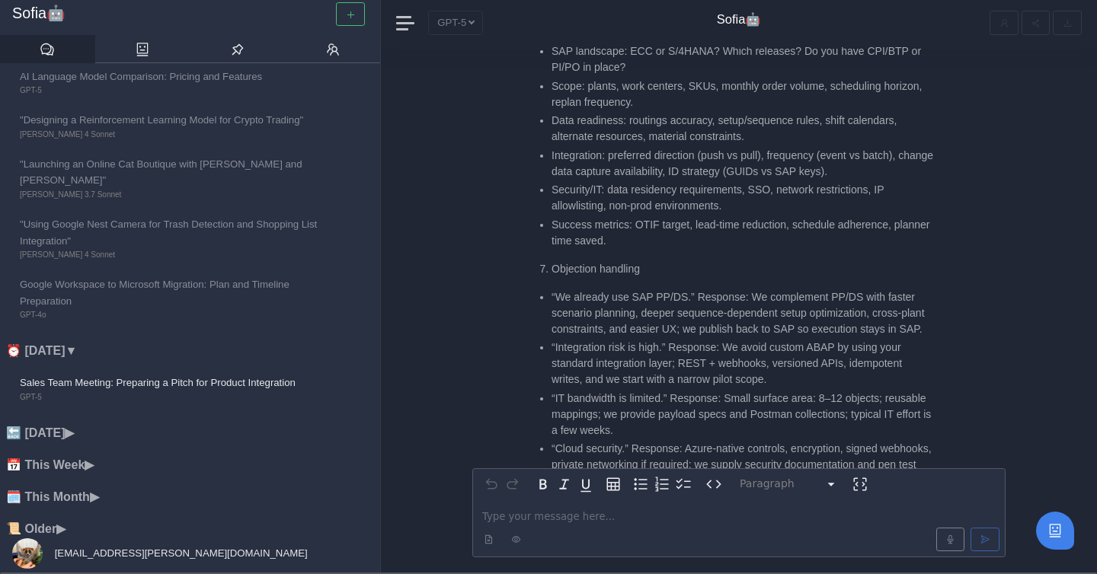
scroll to position [-5900, 0]
